Goal: Transaction & Acquisition: Purchase product/service

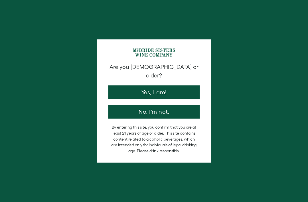
click at [173, 89] on button "Yes, I am!" at bounding box center [153, 92] width 91 height 14
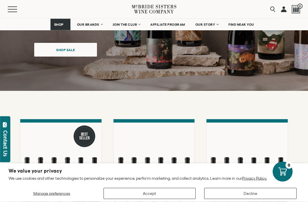
scroll to position [104, 0]
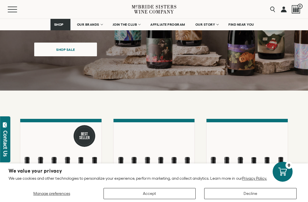
click at [234, 199] on button "Decline" at bounding box center [250, 193] width 92 height 11
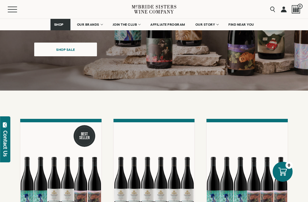
click at [103, 27] on link "OUR BRANDS" at bounding box center [89, 24] width 33 height 11
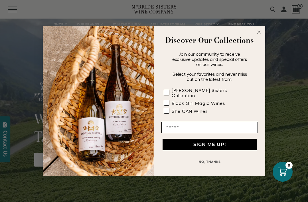
click at [259, 48] on div "Discover Our Collections" at bounding box center [210, 40] width 100 height 17
click at [256, 33] on circle "Close dialog" at bounding box center [259, 32] width 7 height 7
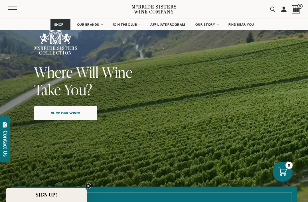
scroll to position [46, 0]
click at [277, 11] on input "Search" at bounding box center [244, 9] width 68 height 11
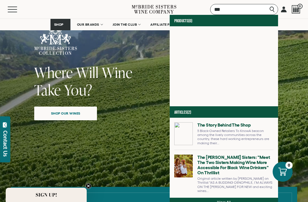
type input "*"
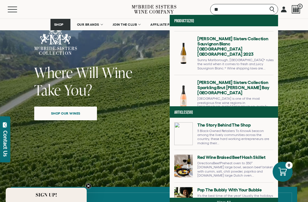
scroll to position [191, 0]
type input "*"
click at [229, 44] on link at bounding box center [223, 55] width 99 height 39
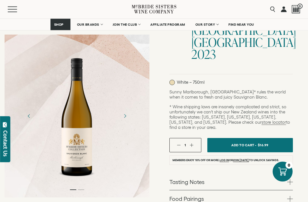
scroll to position [93, 0]
click at [285, 177] on link "Tasting Notes" at bounding box center [230, 181] width 123 height 17
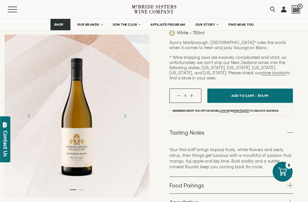
scroll to position [143, 0]
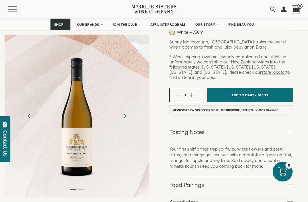
click at [219, 176] on link "Food Pairings" at bounding box center [230, 184] width 123 height 17
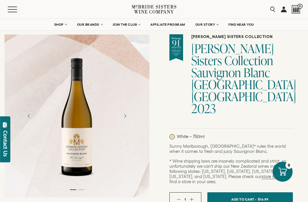
scroll to position [0, 0]
